Goal: Book appointment/travel/reservation

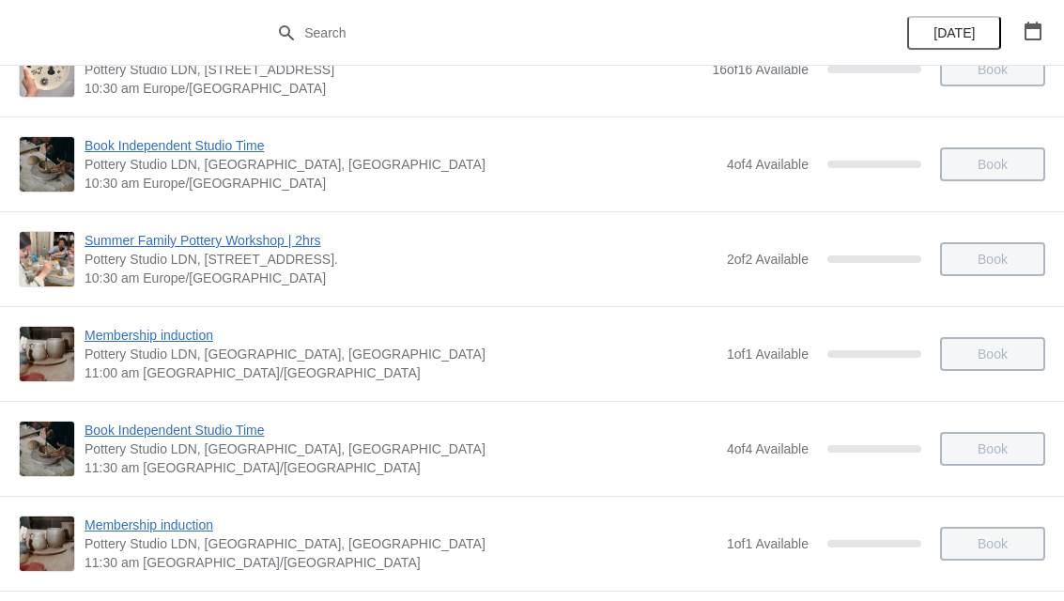
scroll to position [157, 0]
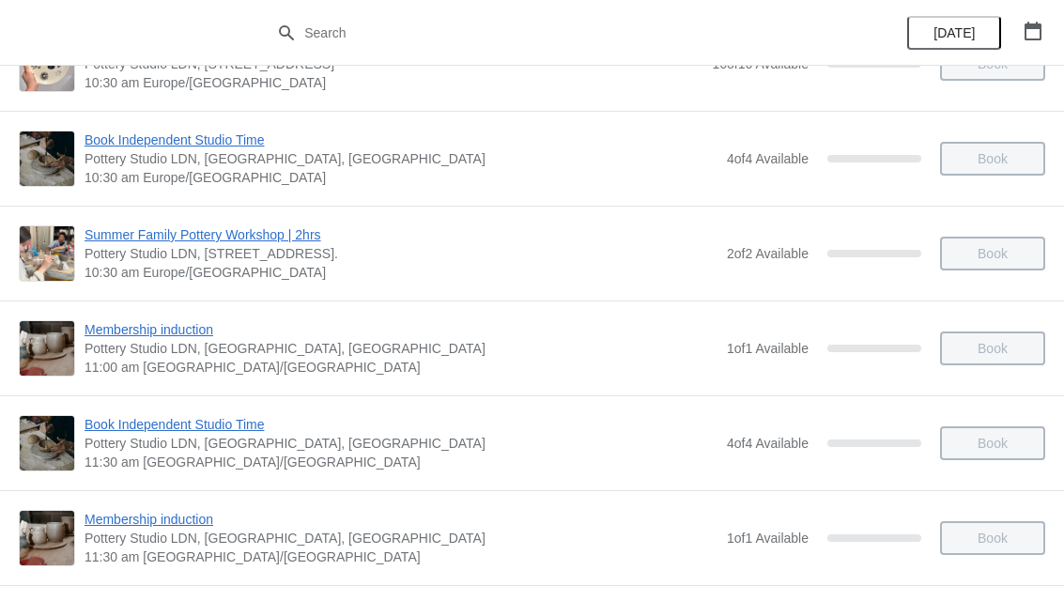
click at [277, 242] on span "Summer Family Pottery Workshop | 2hrs" at bounding box center [400, 234] width 633 height 19
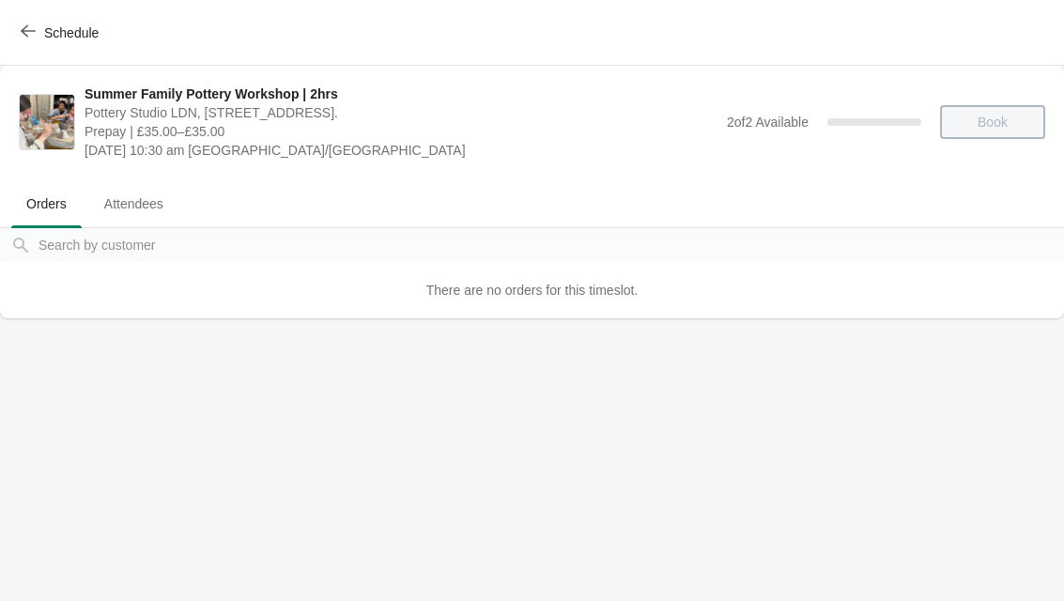
click at [1013, 123] on div "Book" at bounding box center [983, 122] width 124 height 34
click at [1010, 109] on div "Book" at bounding box center [983, 122] width 124 height 34
click at [626, 298] on span "There are no orders for this timeslot." at bounding box center [532, 290] width 212 height 15
click at [844, 131] on div "2 of 2 Available 0 %" at bounding box center [824, 122] width 194 height 34
click at [367, 158] on span "[DATE] 10:30 am [GEOGRAPHIC_DATA]/[GEOGRAPHIC_DATA]" at bounding box center [400, 150] width 633 height 19
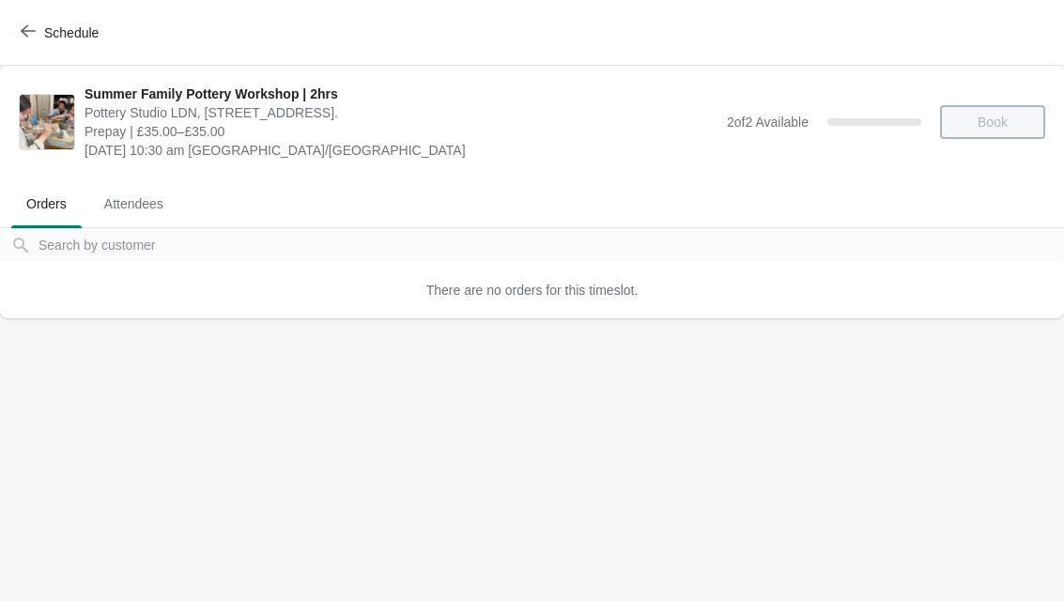
click at [35, 31] on icon "button" at bounding box center [28, 31] width 15 height 12
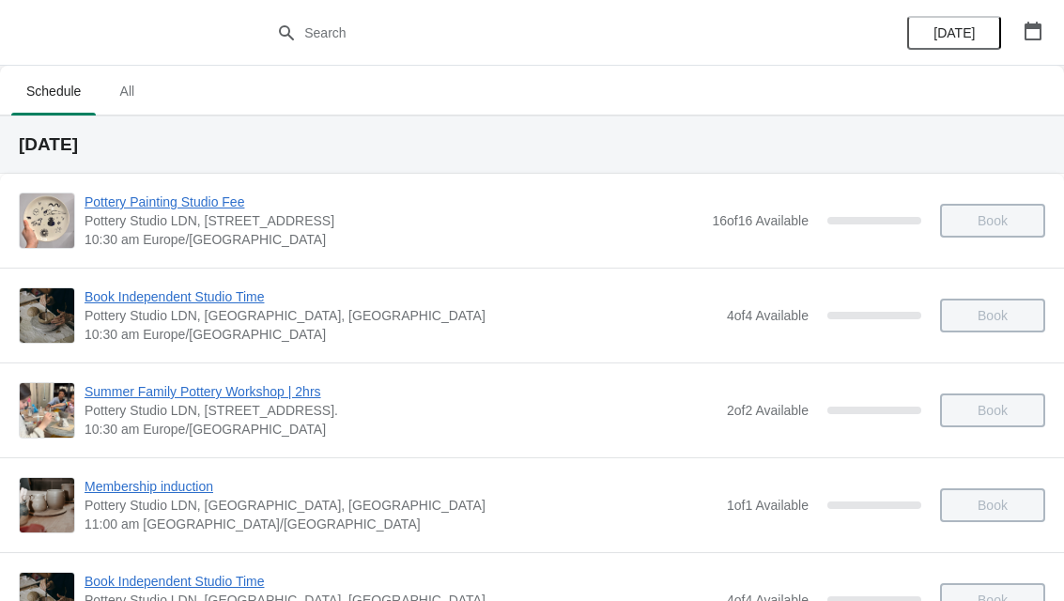
click at [1014, 410] on div "Book" at bounding box center [983, 410] width 124 height 34
click at [1009, 408] on div "Book" at bounding box center [983, 410] width 124 height 34
click at [304, 395] on span "Summer Family Pottery Workshop | 2hrs" at bounding box center [400, 391] width 633 height 19
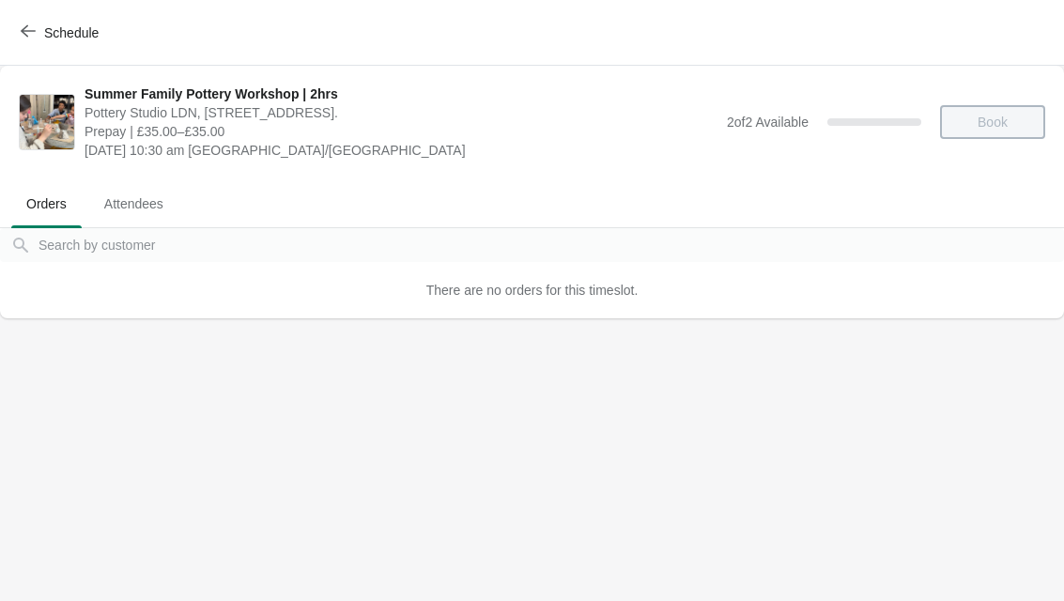
click at [652, 298] on div "There are no orders for this timeslot." at bounding box center [532, 290] width 1064 height 56
click at [986, 120] on div "Book" at bounding box center [983, 122] width 124 height 34
click at [984, 113] on div "Book" at bounding box center [983, 122] width 124 height 34
click at [142, 203] on span "Attendees" at bounding box center [133, 204] width 89 height 34
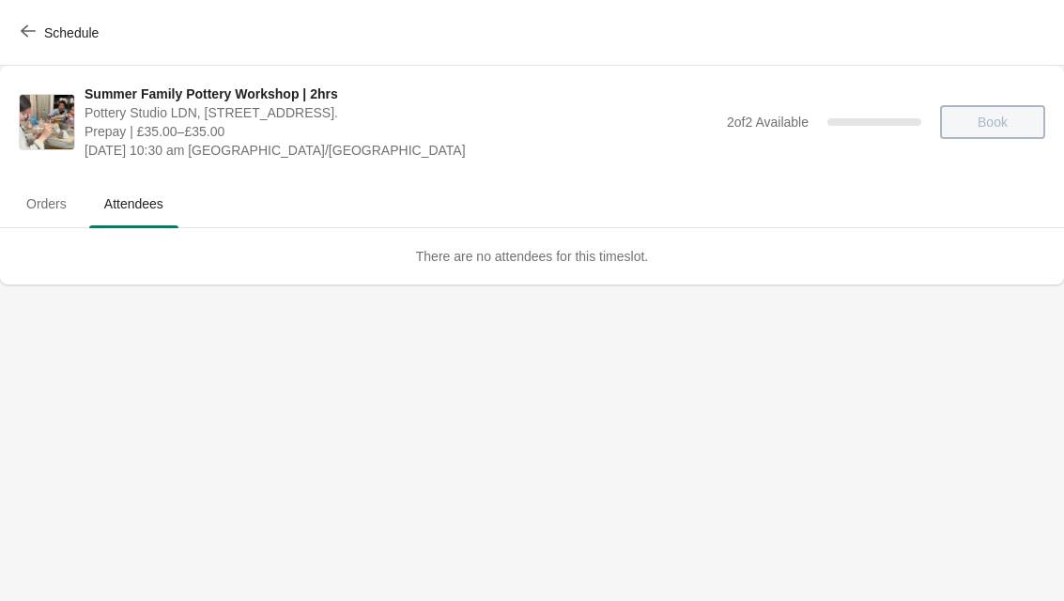
click at [70, 202] on span "Orders" at bounding box center [46, 204] width 70 height 34
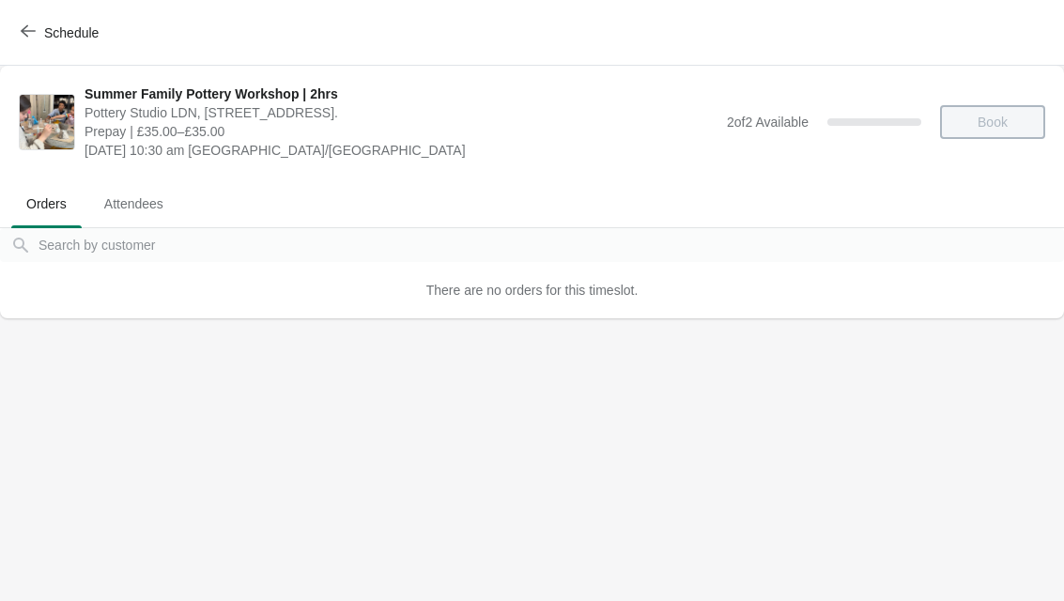
click at [21, 20] on button "Schedule" at bounding box center [61, 33] width 104 height 34
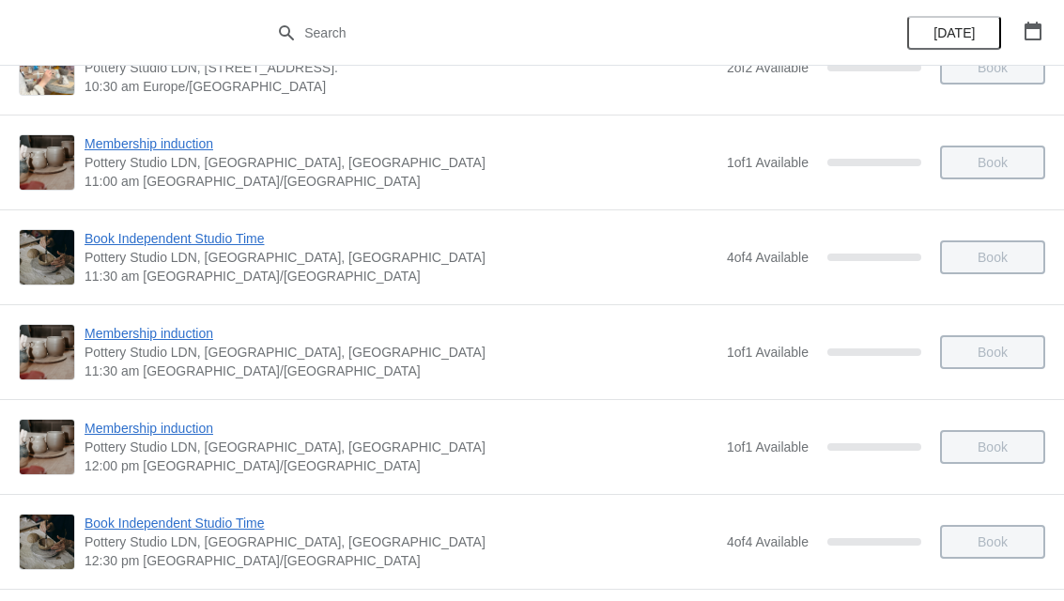
scroll to position [344, 0]
click at [1012, 354] on div "Book" at bounding box center [983, 351] width 124 height 34
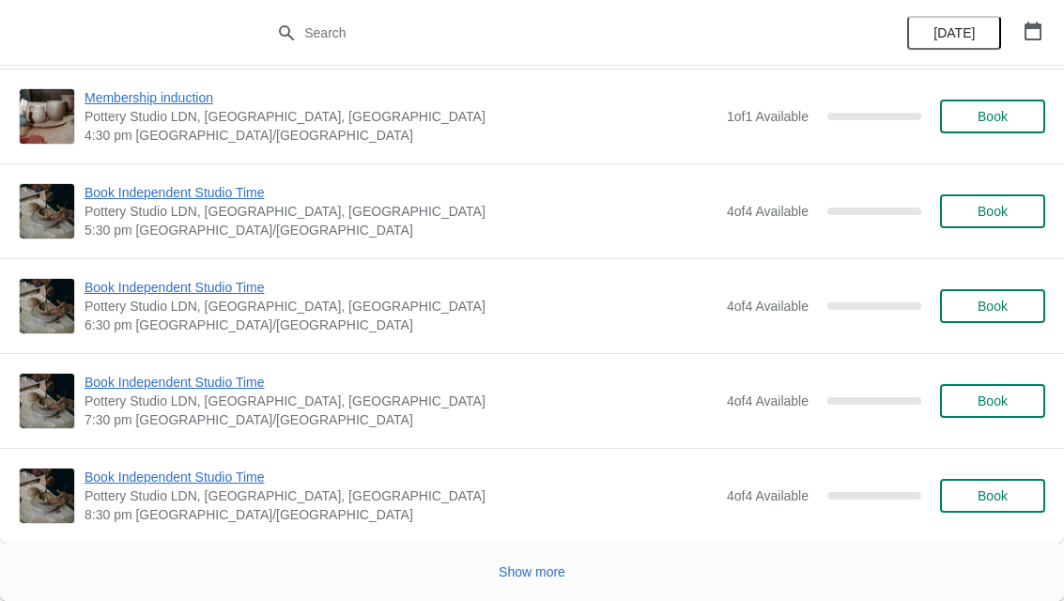
scroll to position [16624, 0]
click at [1044, 38] on button "button" at bounding box center [1033, 31] width 34 height 34
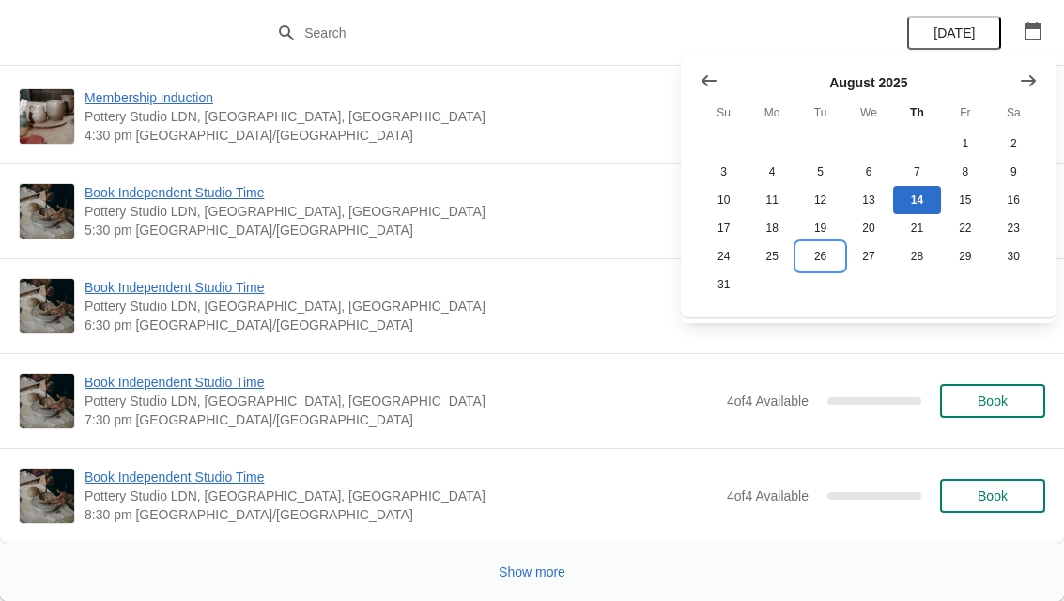
click at [826, 265] on button "26" at bounding box center [820, 256] width 48 height 28
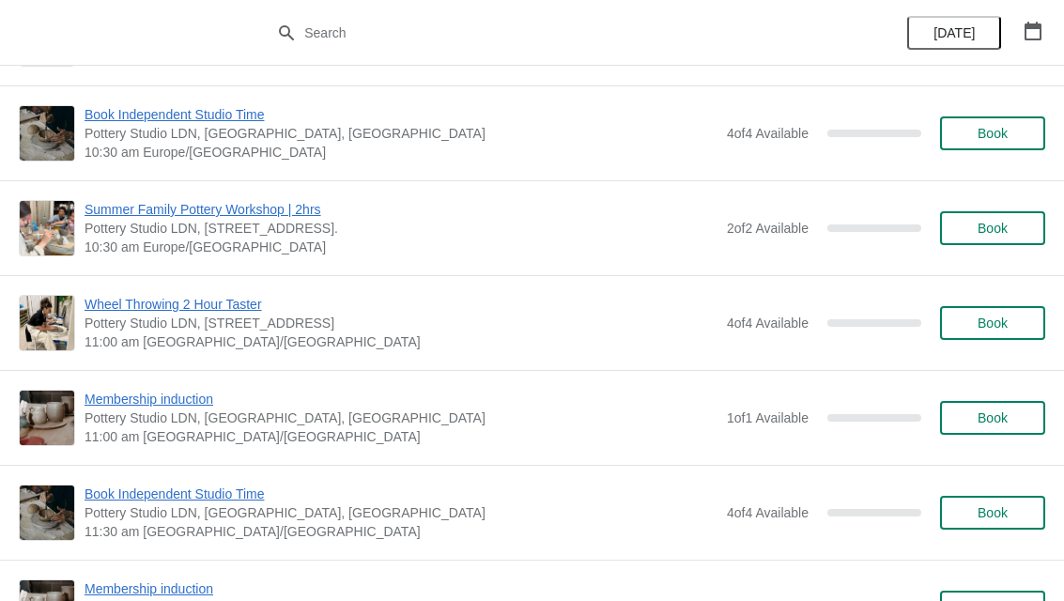
scroll to position [181, 0]
click at [1034, 233] on button "Book" at bounding box center [992, 229] width 105 height 34
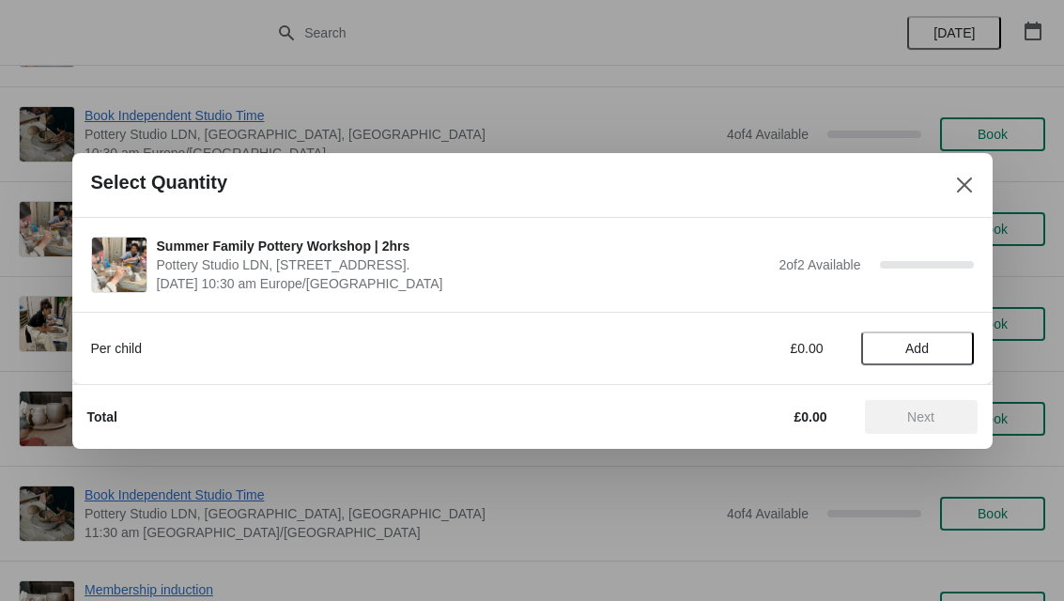
click at [941, 345] on span "Add" at bounding box center [917, 348] width 79 height 15
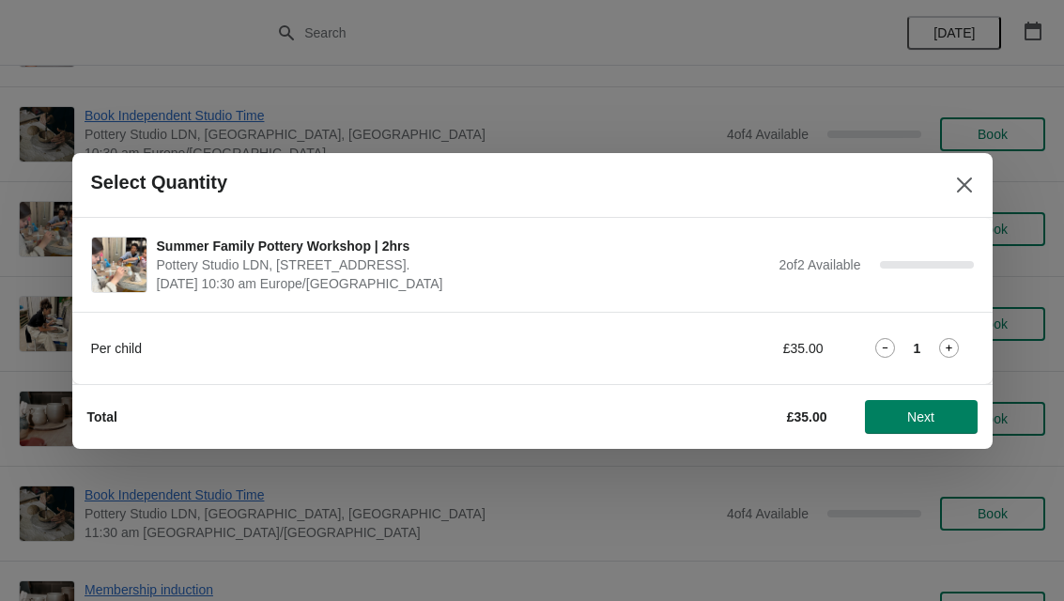
click at [941, 418] on span "Next" at bounding box center [921, 416] width 83 height 15
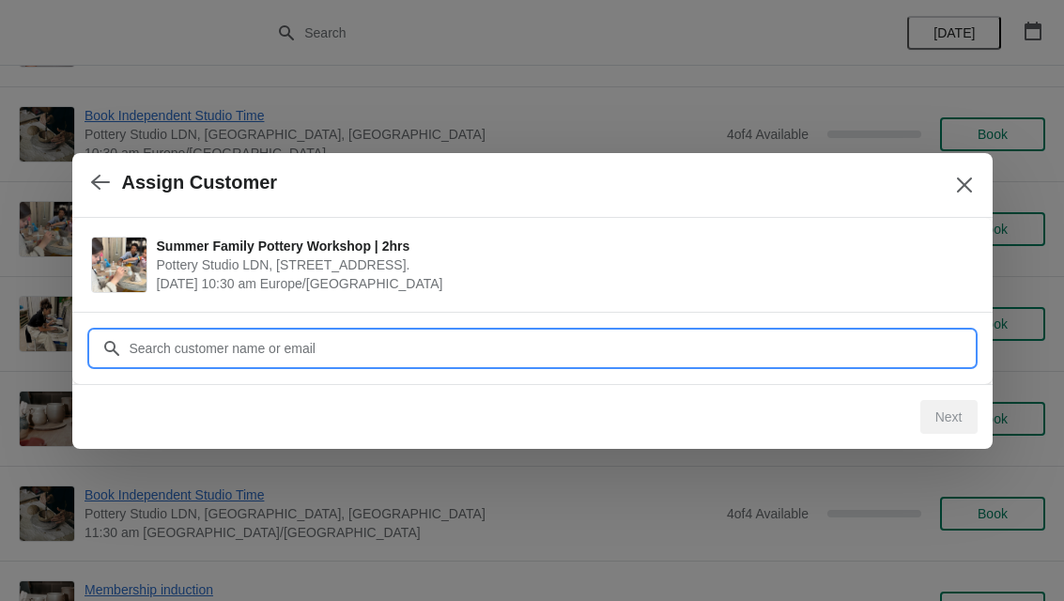
click at [882, 350] on input "Customer" at bounding box center [551, 348] width 845 height 34
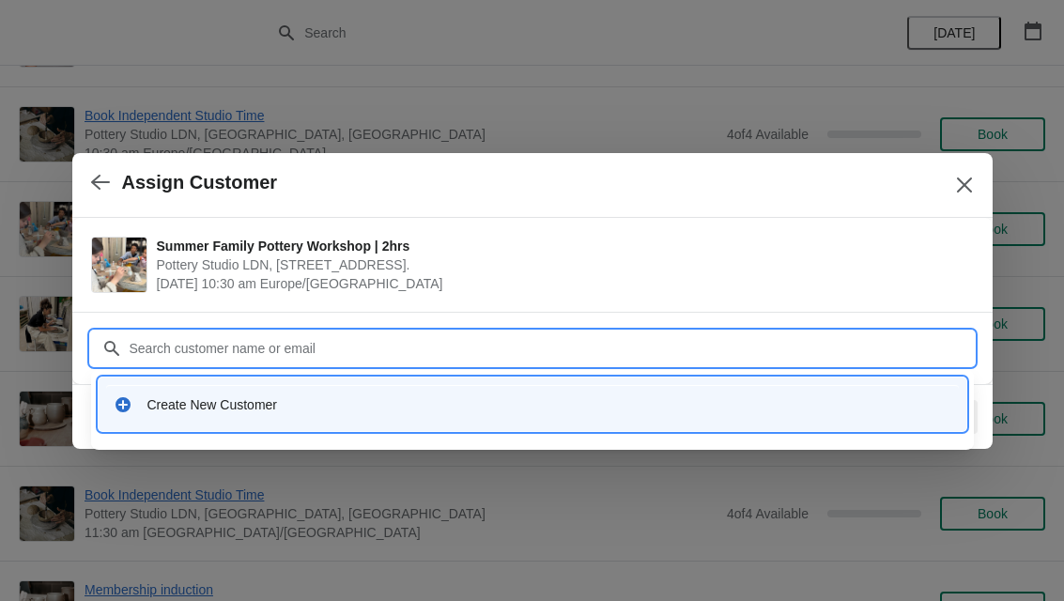
click at [534, 411] on div "Create New Customer" at bounding box center [549, 404] width 804 height 19
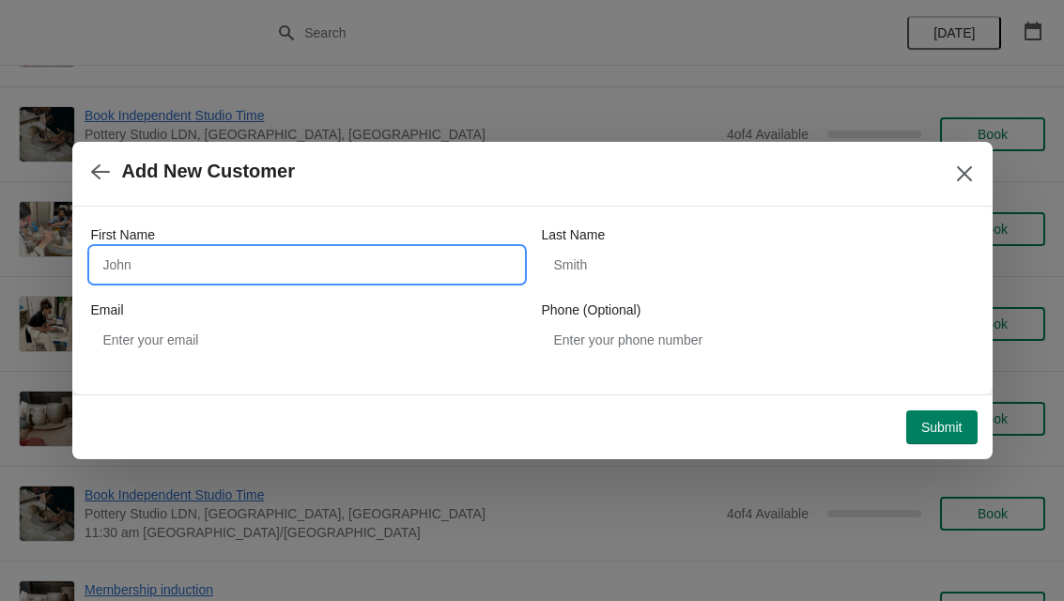
click at [449, 276] on input "First Name" at bounding box center [307, 265] width 432 height 34
type input "Liema"
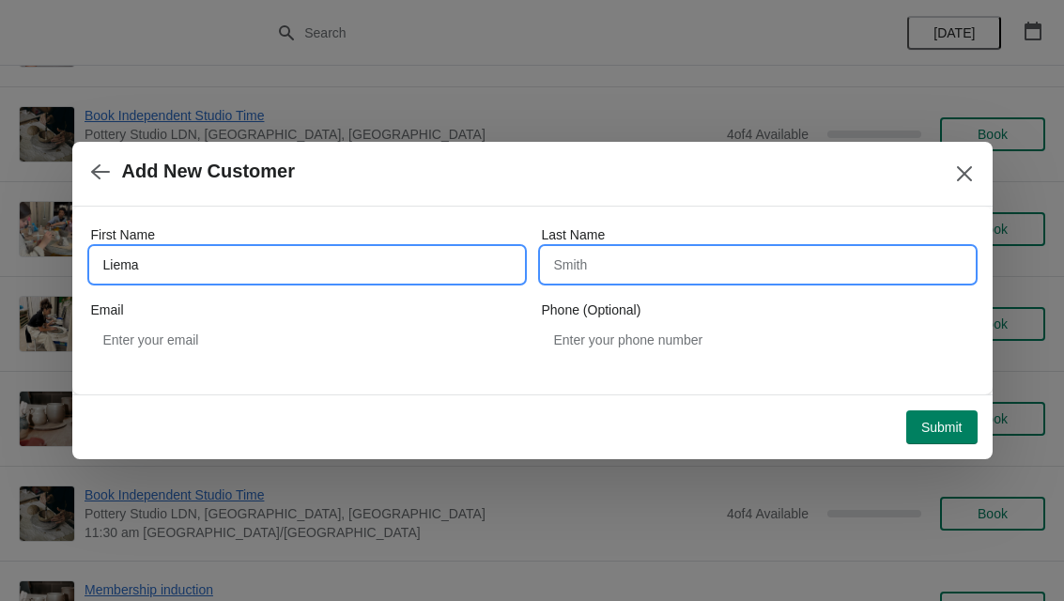
click at [799, 254] on input "Last Name" at bounding box center [758, 265] width 432 height 34
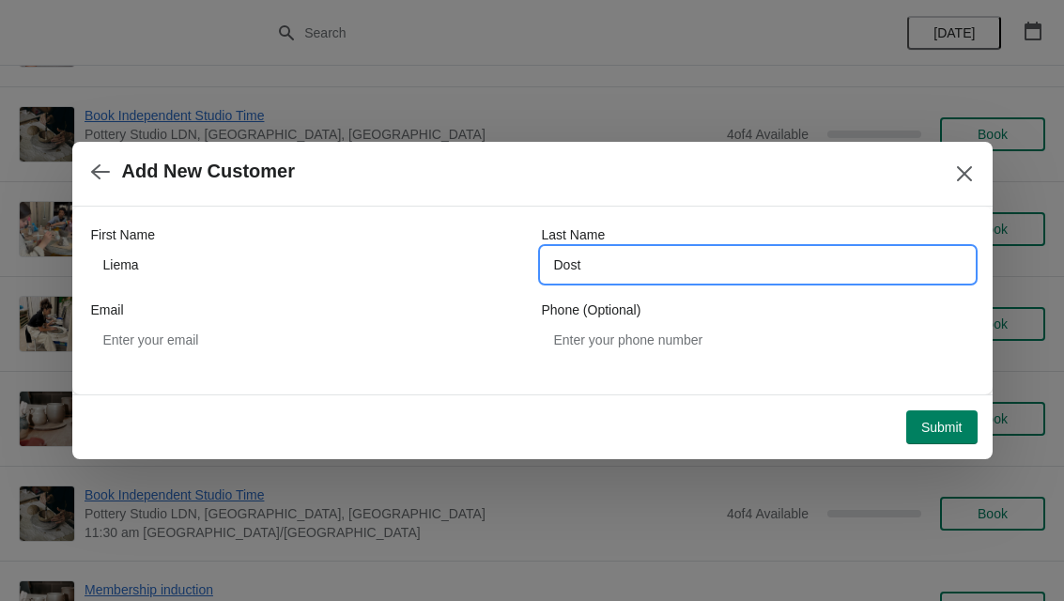
type input "Dost"
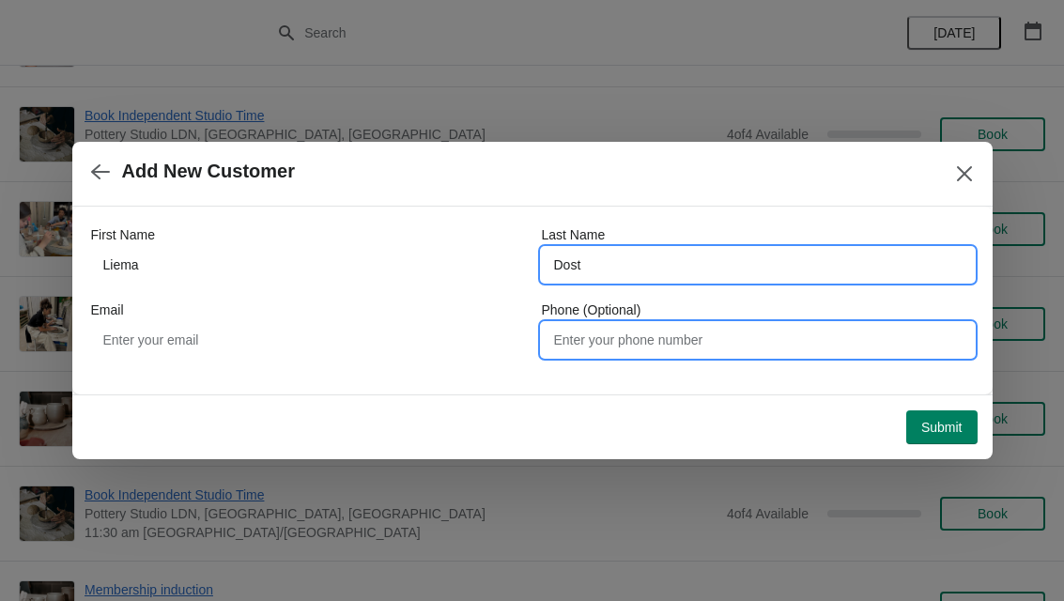
click at [639, 343] on input "Phone (Optional)" at bounding box center [758, 340] width 432 height 34
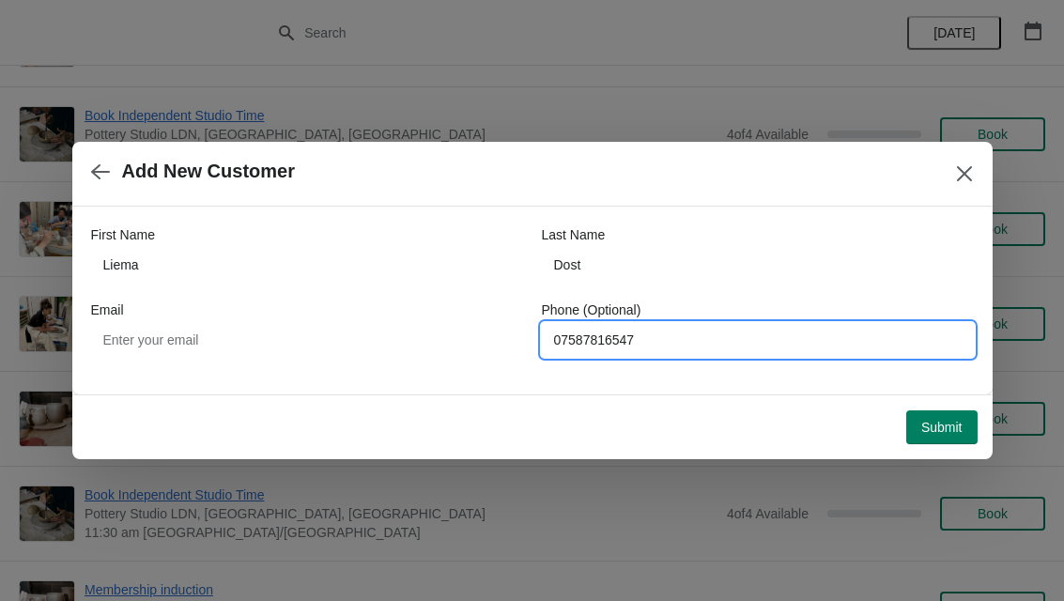
type input "07587816547"
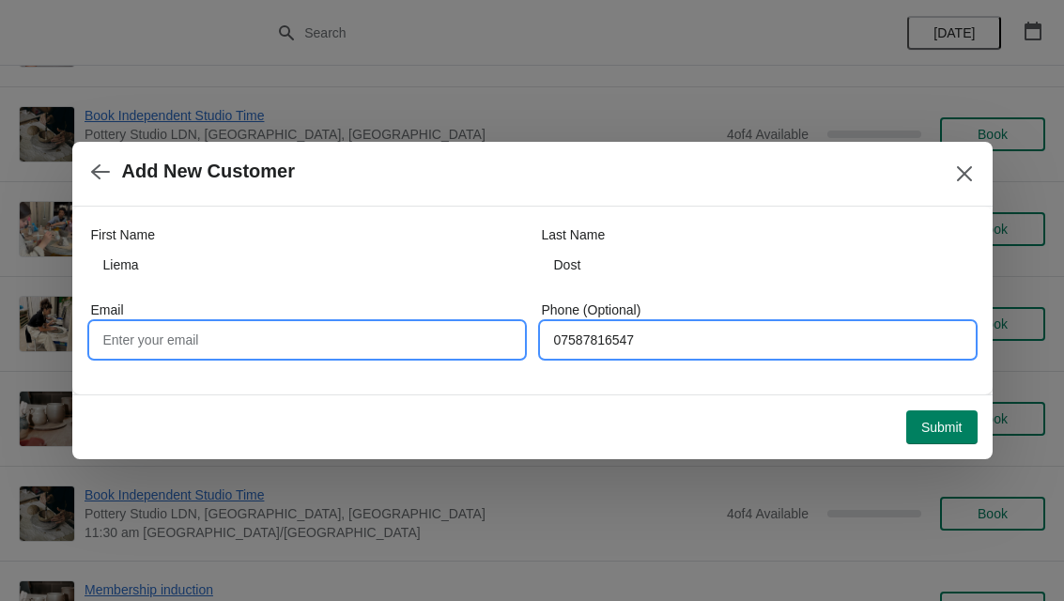
click at [396, 344] on input "Email" at bounding box center [307, 340] width 432 height 34
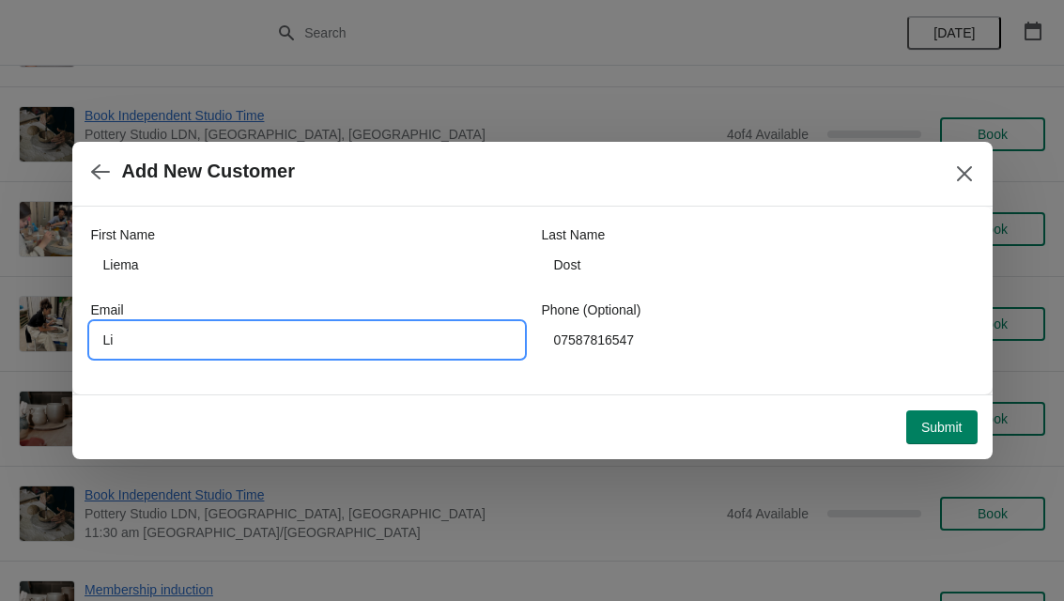
type input "L"
type input "[EMAIL_ADDRESS][DOMAIN_NAME]"
click at [960, 420] on span "Submit" at bounding box center [941, 427] width 41 height 15
click at [218, 339] on input "[EMAIL_ADDRESS][DOMAIN_NAME]" at bounding box center [307, 340] width 432 height 34
click at [225, 346] on input "[EMAIL_ADDRESS][DOMAIN_NAME]" at bounding box center [307, 340] width 432 height 34
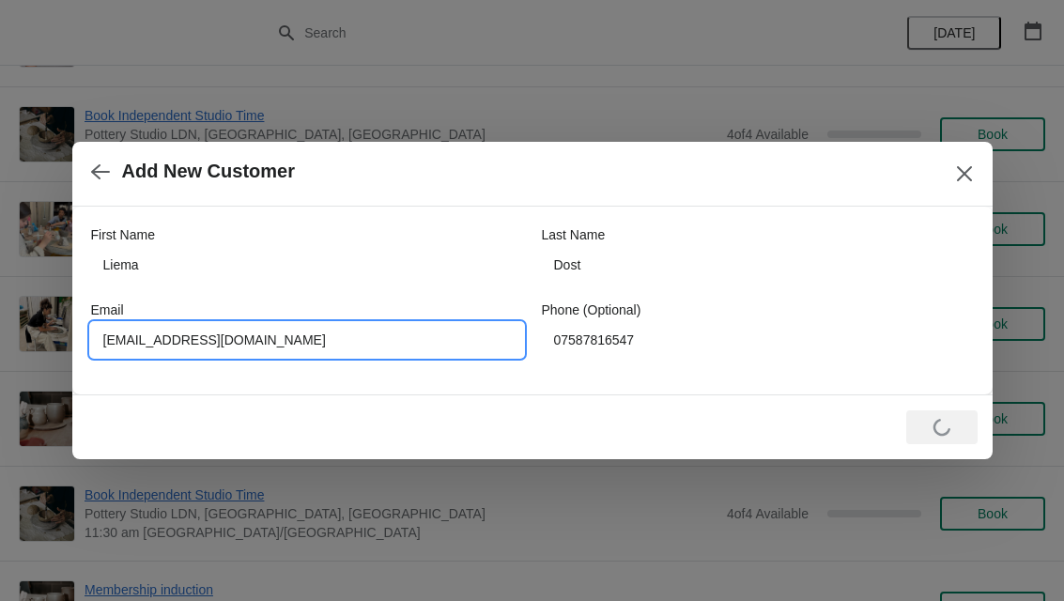
click at [229, 344] on input "[EMAIL_ADDRESS][DOMAIN_NAME]" at bounding box center [307, 340] width 432 height 34
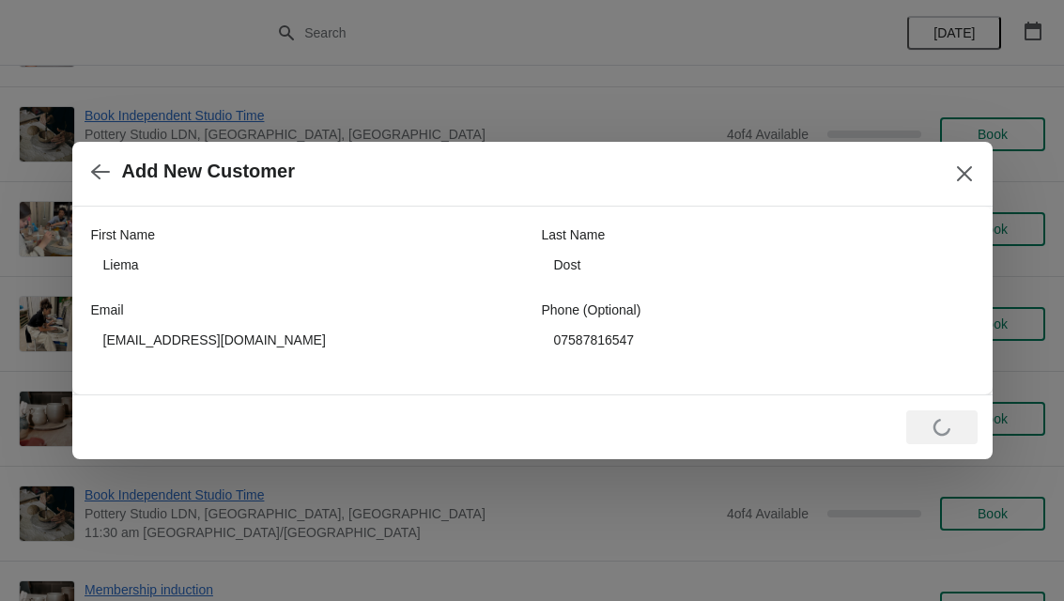
click at [107, 171] on icon "button" at bounding box center [100, 171] width 19 height 15
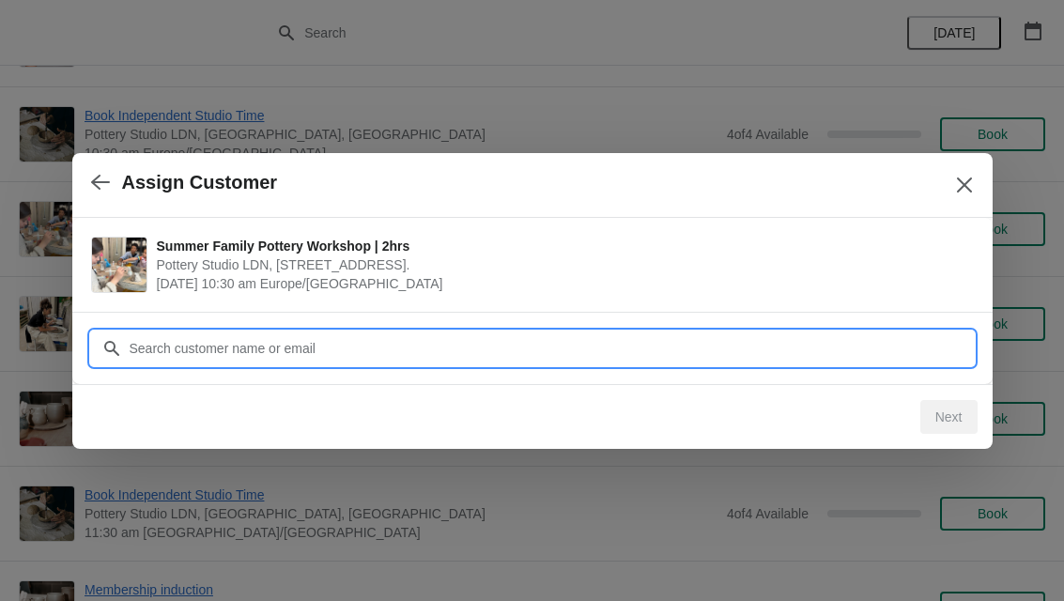
click at [787, 345] on input "Customer" at bounding box center [551, 348] width 845 height 34
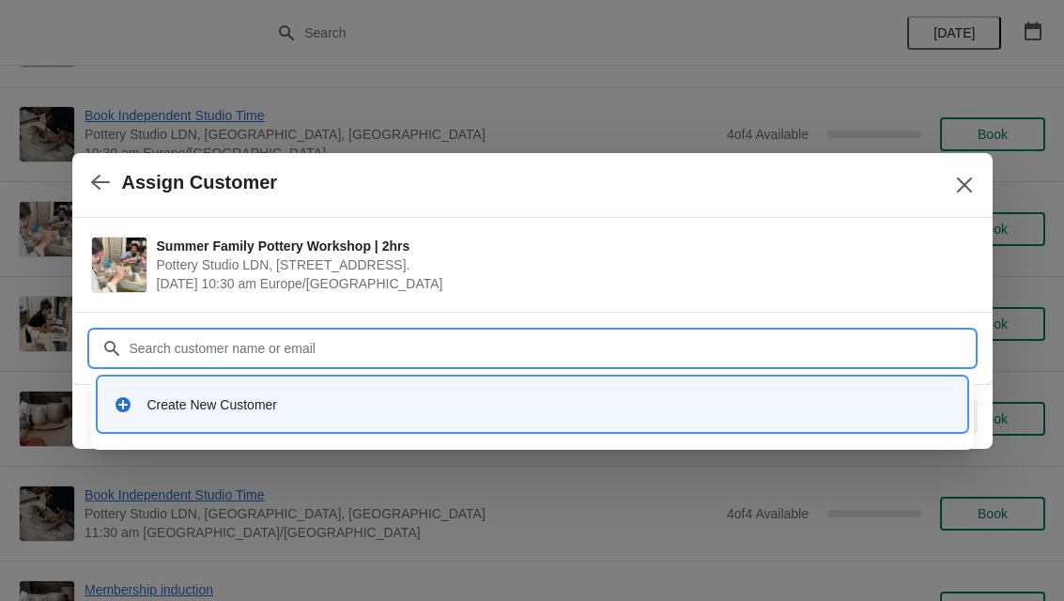
click at [790, 396] on div "Create New Customer" at bounding box center [549, 404] width 804 height 19
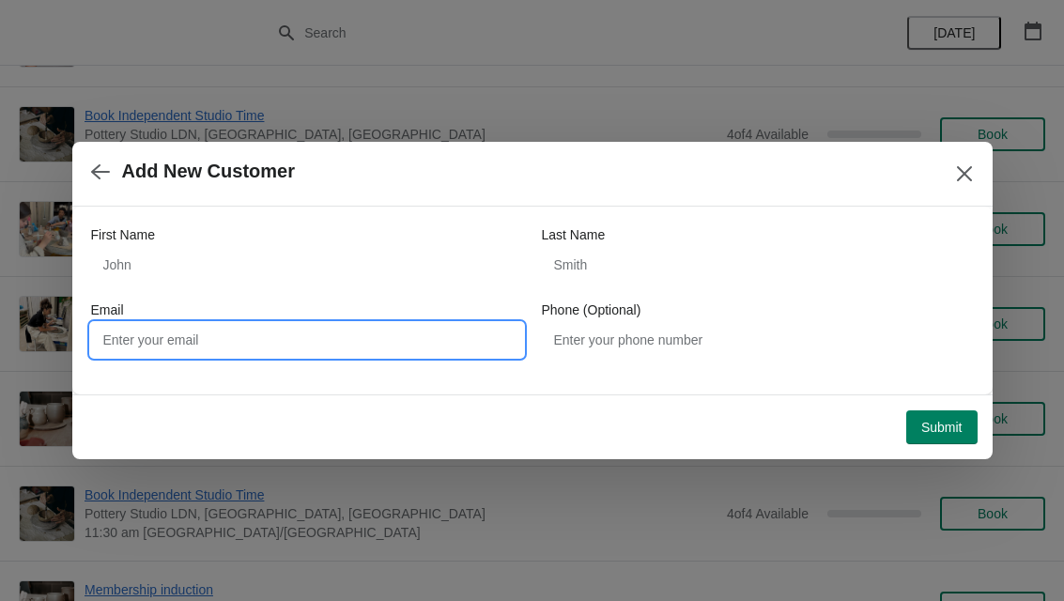
click at [405, 355] on input "Email" at bounding box center [307, 340] width 432 height 34
click at [360, 342] on input "Email" at bounding box center [307, 340] width 432 height 34
paste input "[EMAIL_ADDRESS][DOMAIN_NAME]"
type input "[EMAIL_ADDRESS][DOMAIN_NAME]"
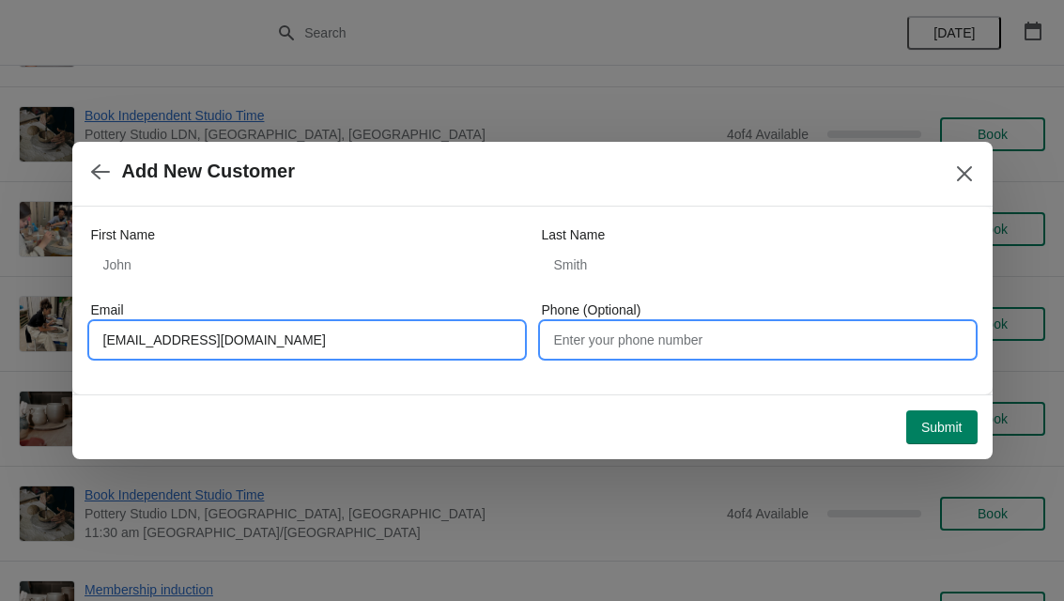
click at [798, 342] on input "Phone (Optional)" at bounding box center [758, 340] width 432 height 34
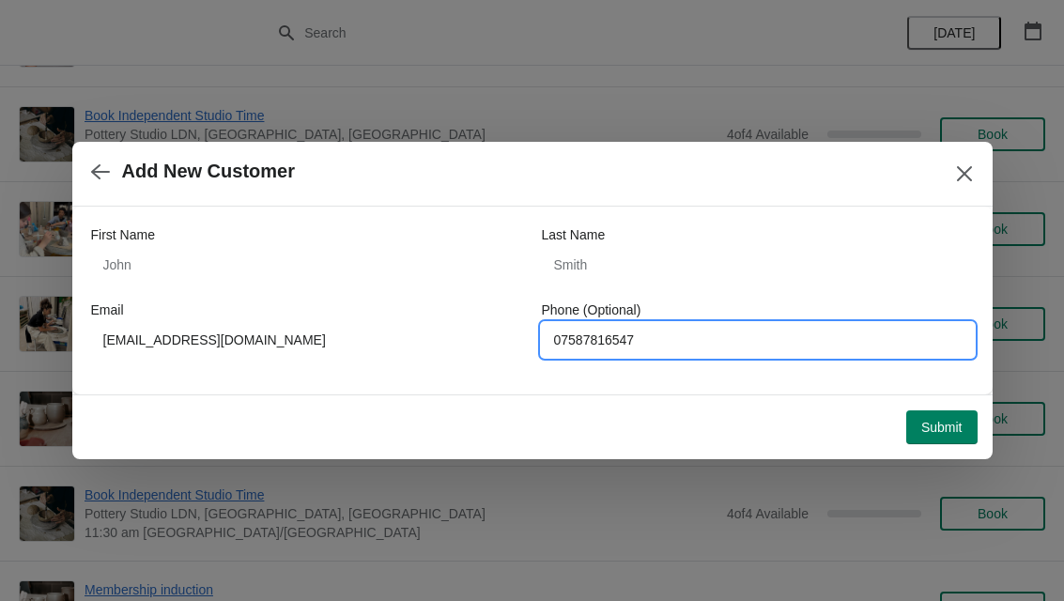
type input "07587816547"
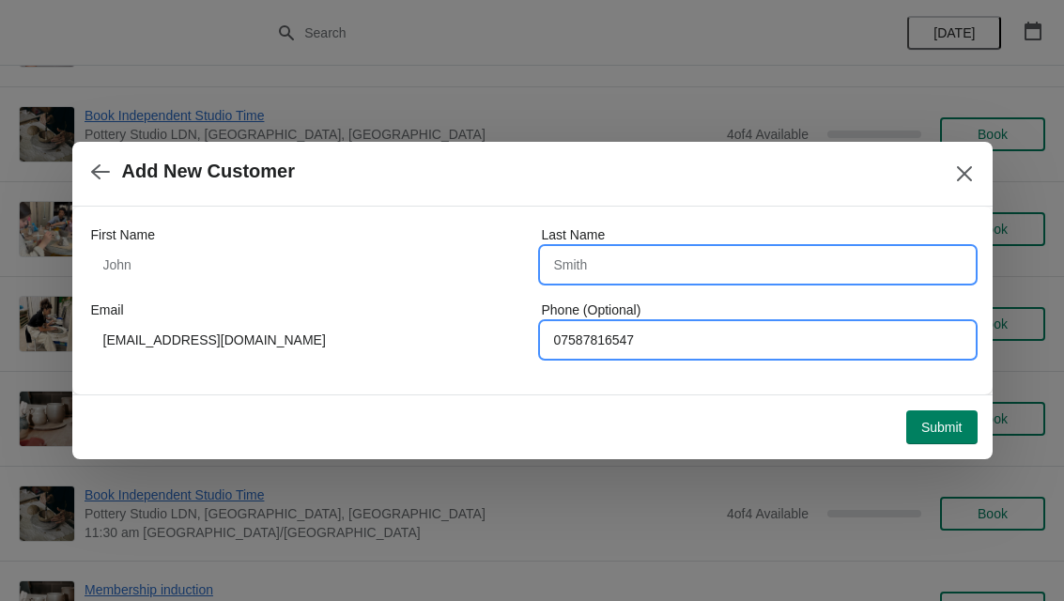
click at [795, 263] on input "Last Name" at bounding box center [758, 265] width 432 height 34
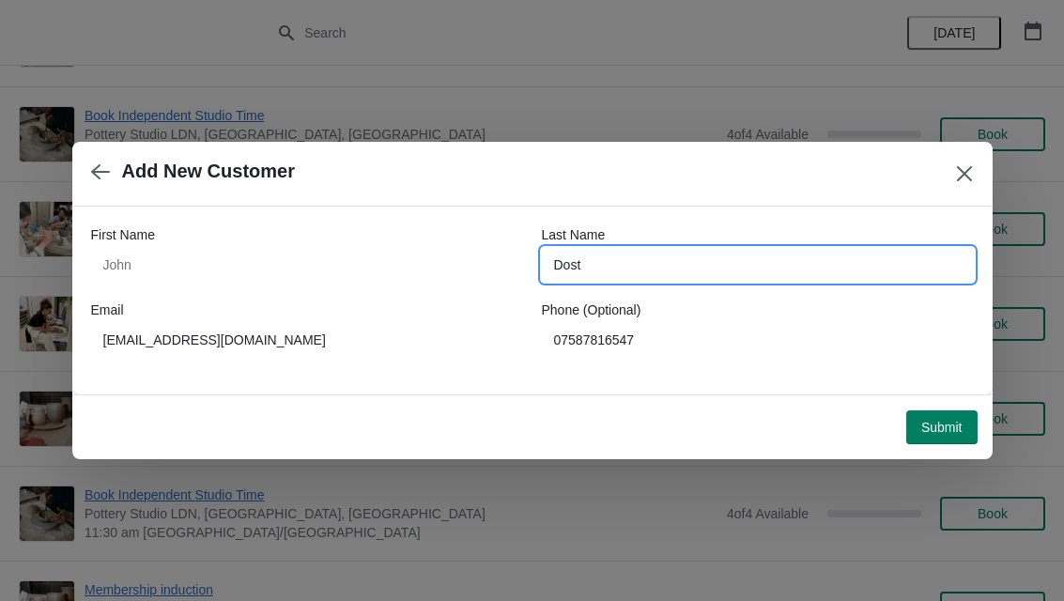
type input "Dost"
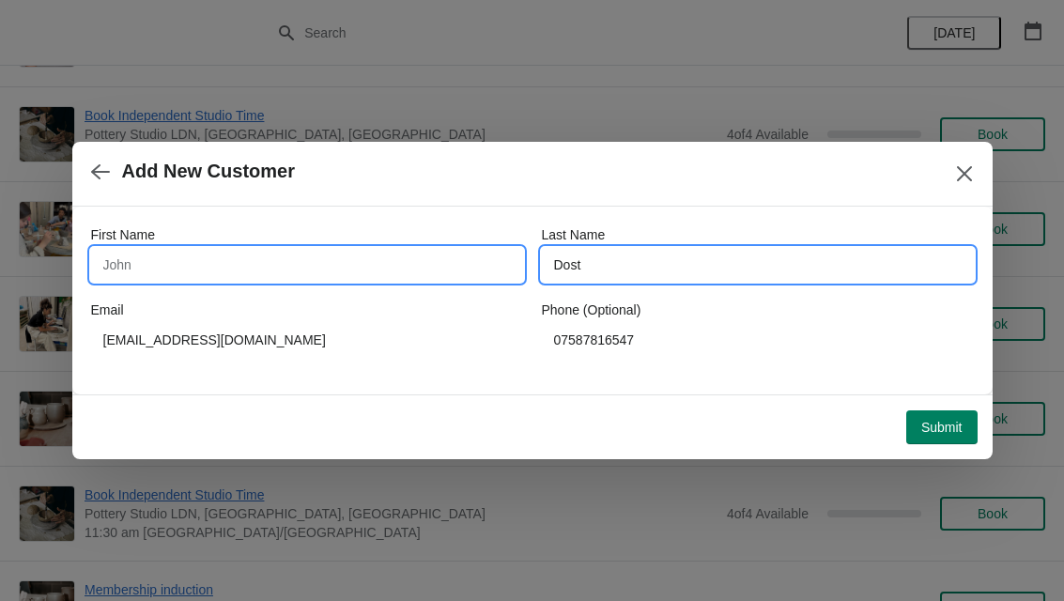
click at [437, 272] on input "First Name" at bounding box center [307, 265] width 432 height 34
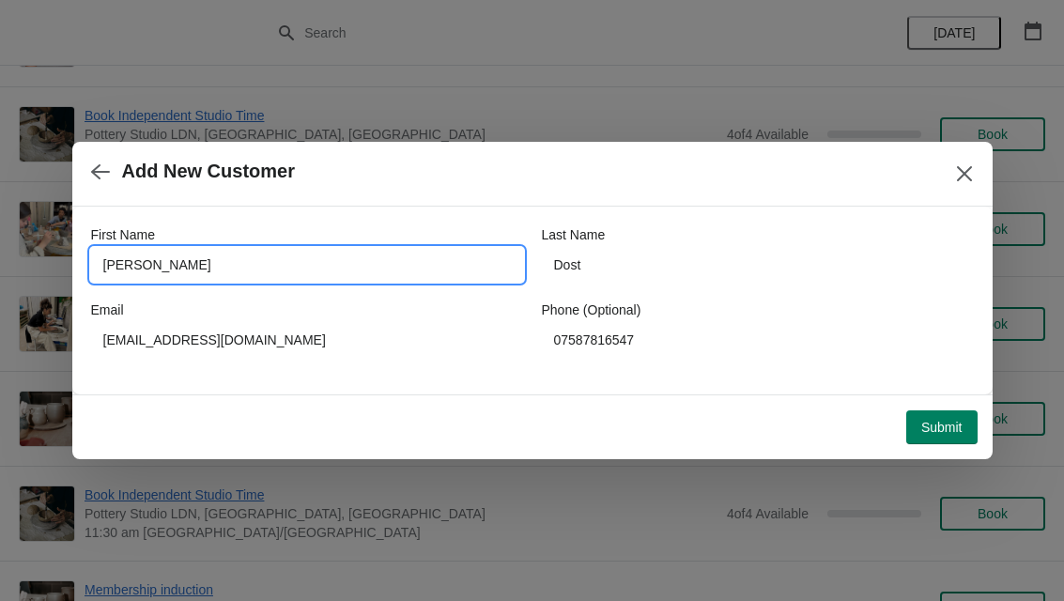
click at [445, 268] on input "[PERSON_NAME]" at bounding box center [307, 265] width 432 height 34
type input "Leima"
click at [469, 300] on div "Email" at bounding box center [307, 309] width 432 height 19
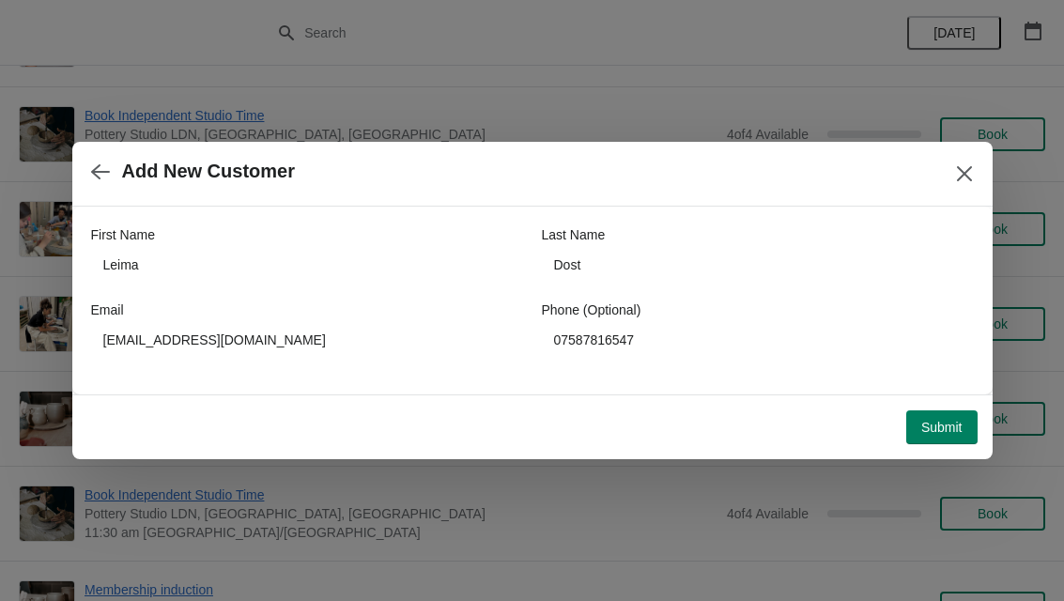
click at [956, 417] on button "Submit" at bounding box center [941, 427] width 71 height 34
click at [964, 179] on icon "Close" at bounding box center [964, 173] width 19 height 19
